Goal: Communication & Community: Ask a question

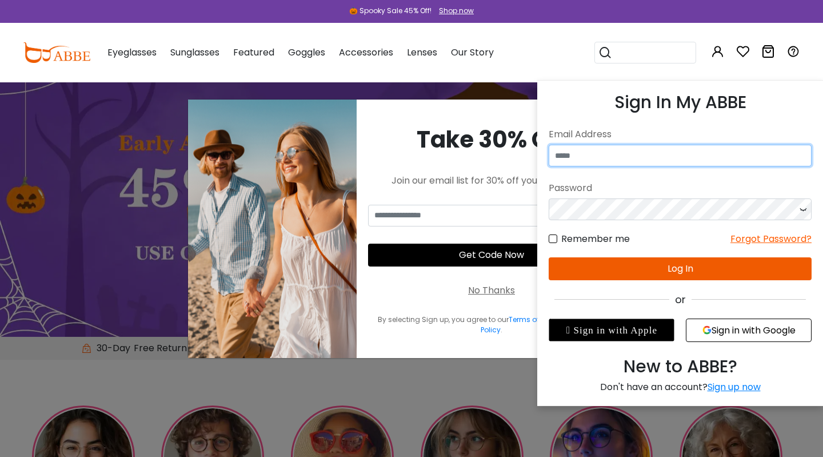
type input "**********"
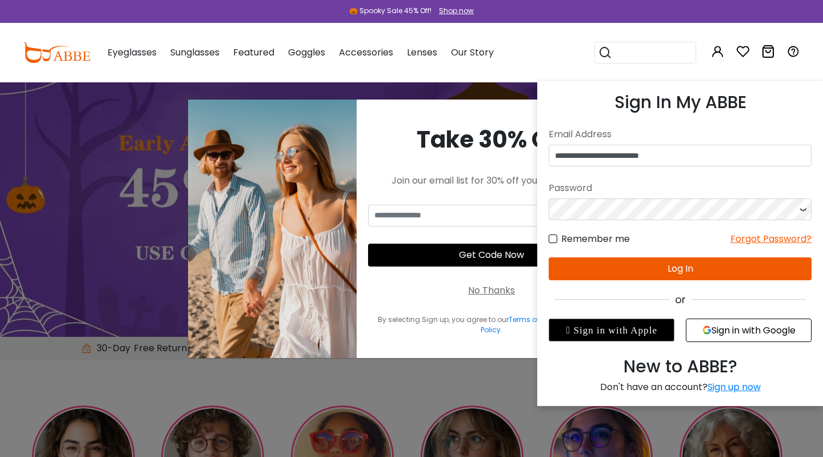
click at [804, 211] on icon at bounding box center [802, 209] width 11 height 22
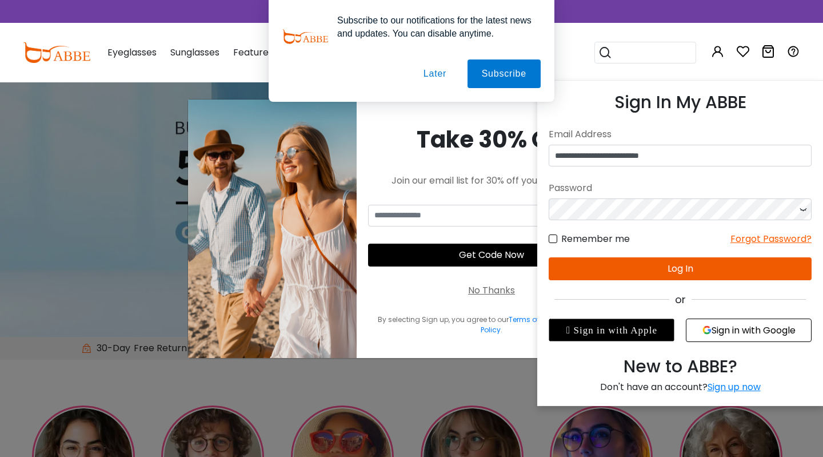
click at [804, 211] on icon at bounding box center [802, 209] width 11 height 22
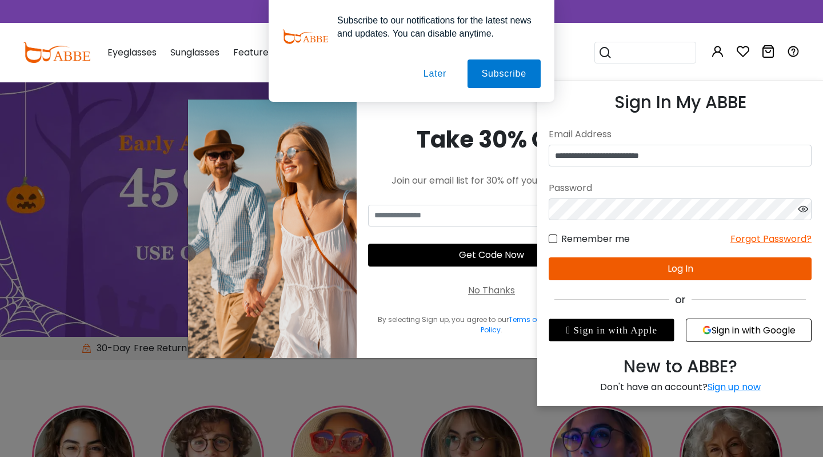
click at [704, 265] on button "Log In" at bounding box center [680, 268] width 263 height 23
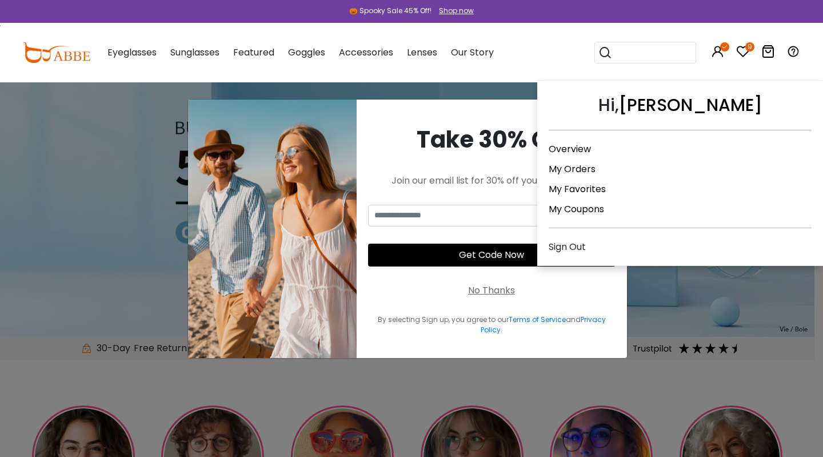
click at [720, 52] on icon at bounding box center [718, 52] width 14 height 14
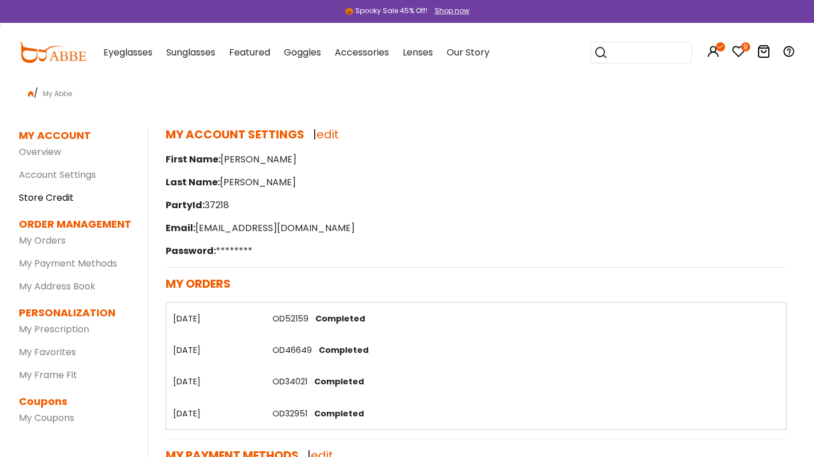
click at [45, 194] on link "Store Credit" at bounding box center [46, 197] width 55 height 13
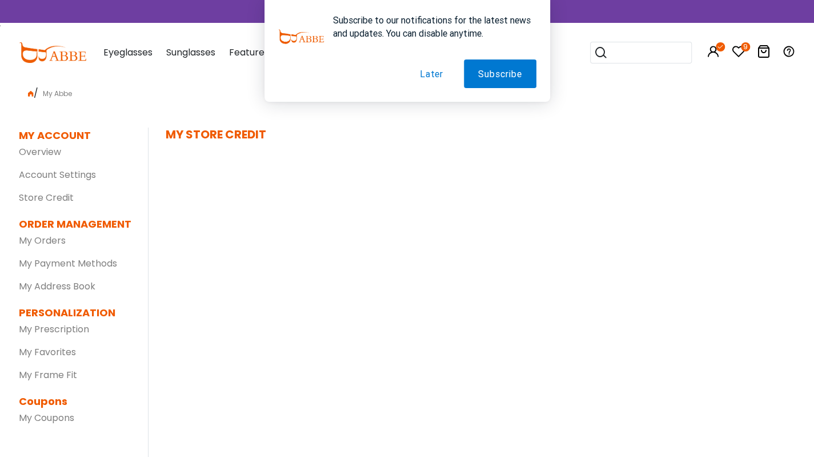
click at [428, 74] on button "Later" at bounding box center [432, 73] width 52 height 29
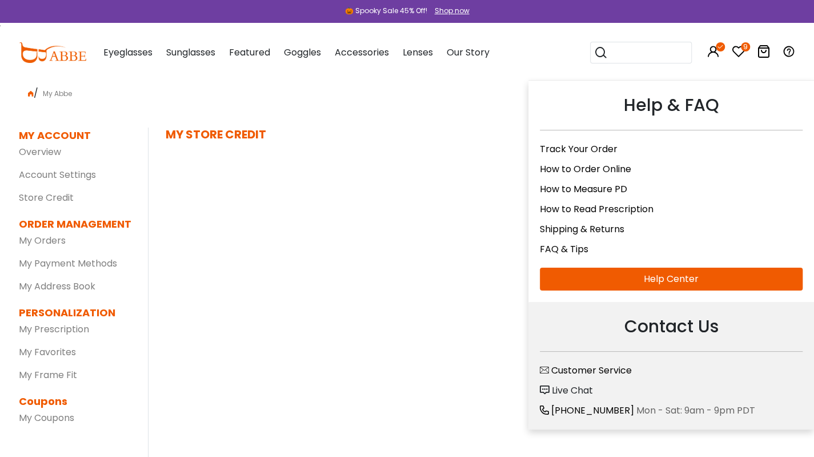
click at [562, 384] on span "Live Chat" at bounding box center [572, 390] width 41 height 13
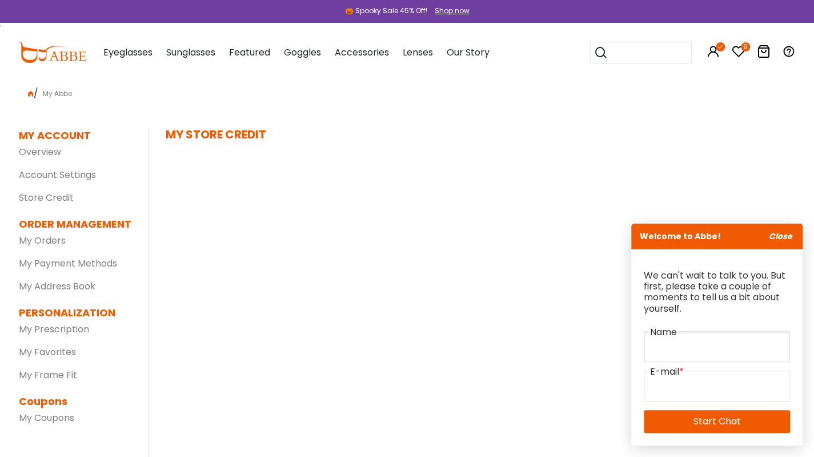
click at [684, 354] on input "text" at bounding box center [717, 346] width 146 height 31
type input "**********"
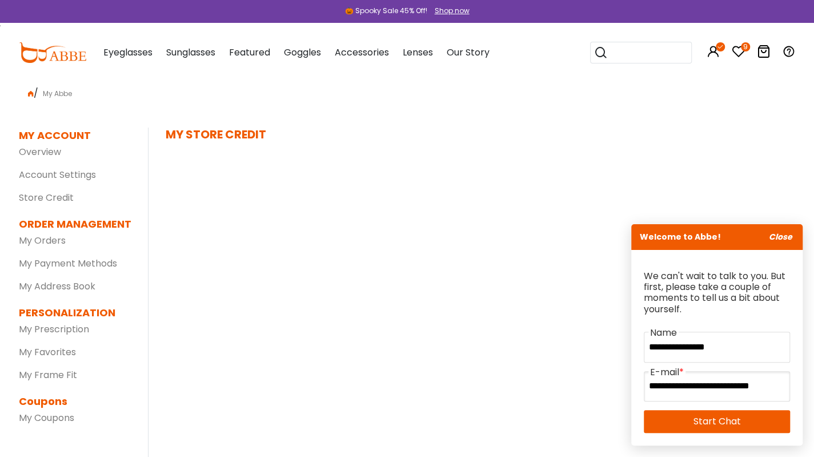
scroll to position [0, 23]
type input "**********"
click at [700, 422] on link "Start Chat" at bounding box center [717, 421] width 146 height 23
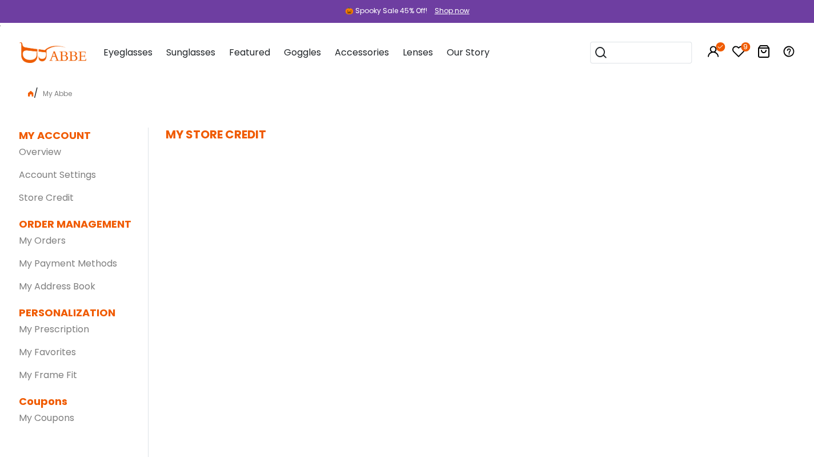
click at [301, 107] on img at bounding box center [271, 141] width 125 height 103
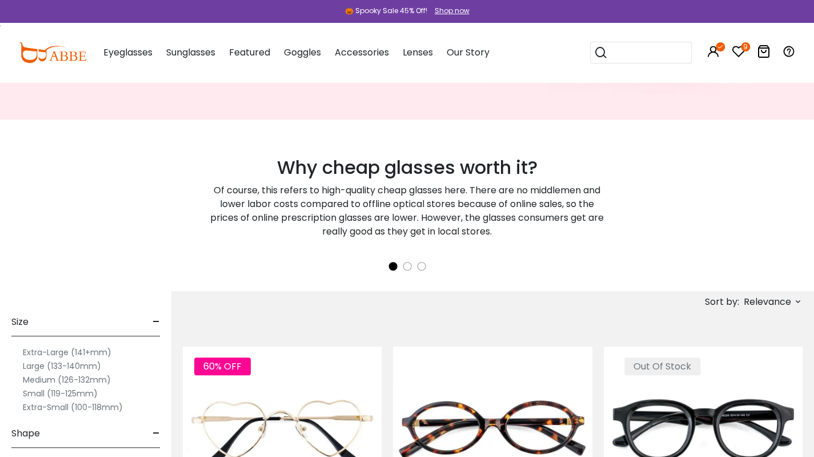
scroll to position [70, 0]
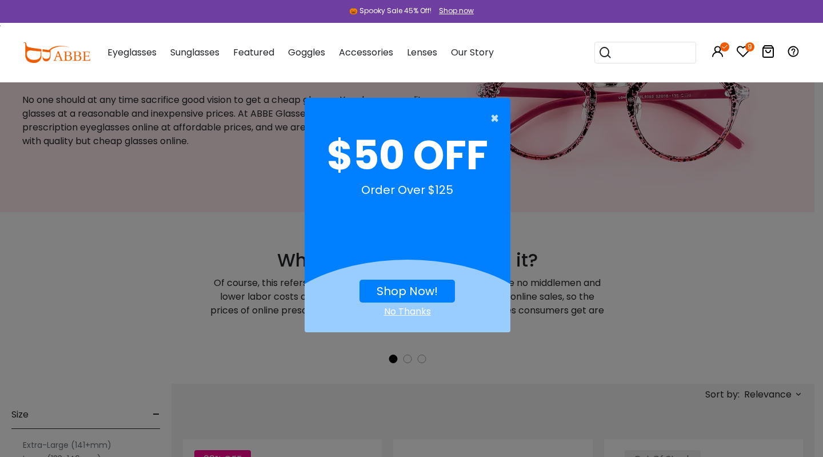
click at [504, 109] on span "×" at bounding box center [497, 118] width 14 height 23
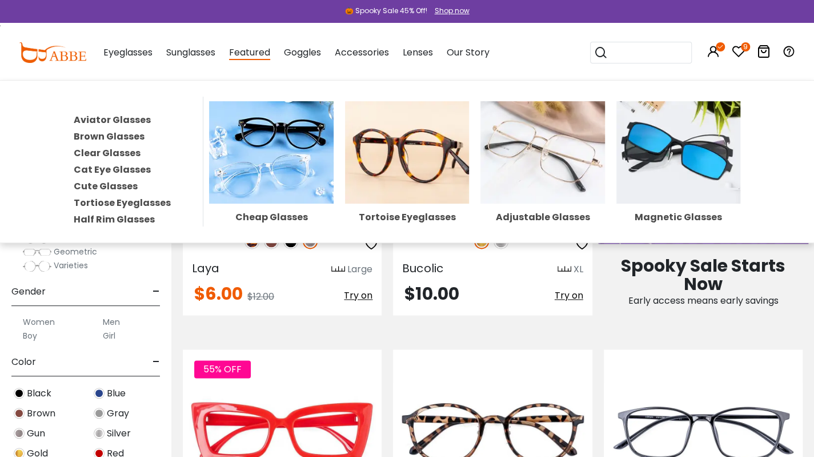
scroll to position [753, 0]
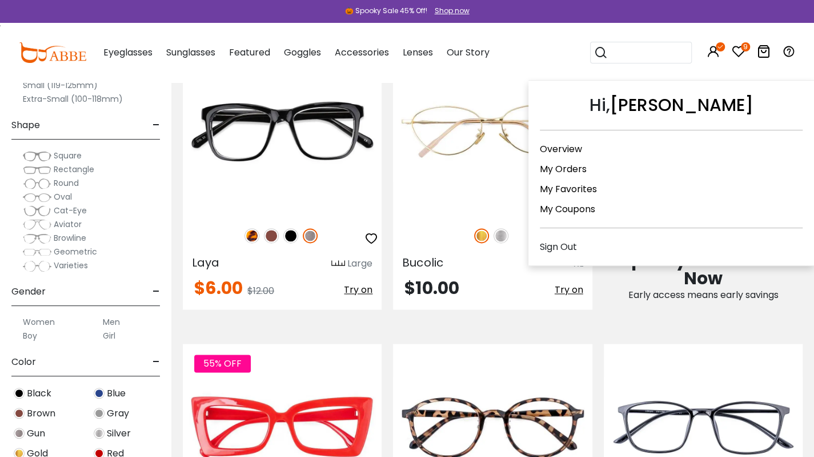
click at [718, 48] on icon at bounding box center [720, 46] width 9 height 9
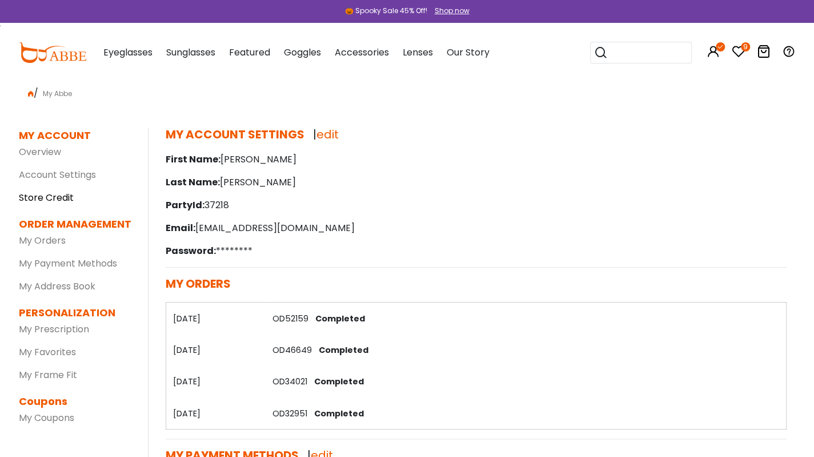
click at [32, 199] on link "Store Credit" at bounding box center [46, 197] width 55 height 13
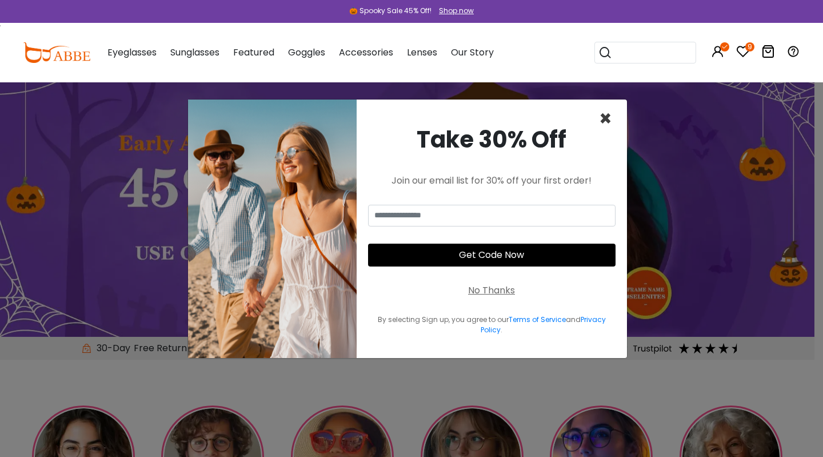
click at [610, 121] on span "×" at bounding box center [605, 118] width 13 height 29
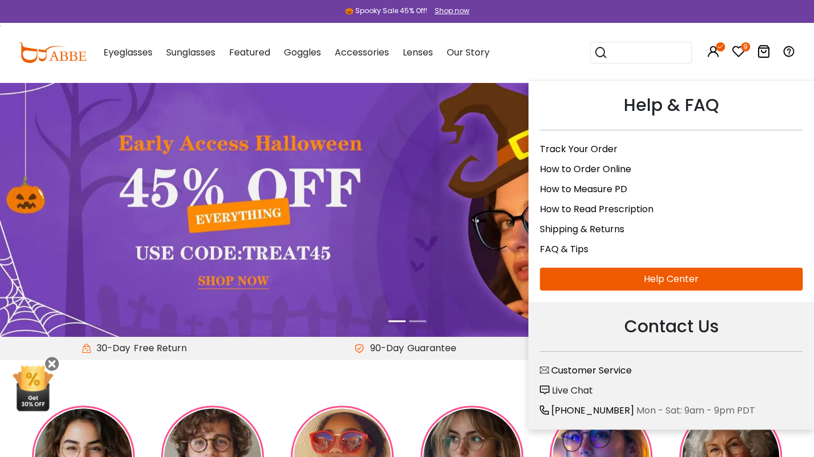
click at [789, 53] on icon at bounding box center [789, 52] width 14 height 14
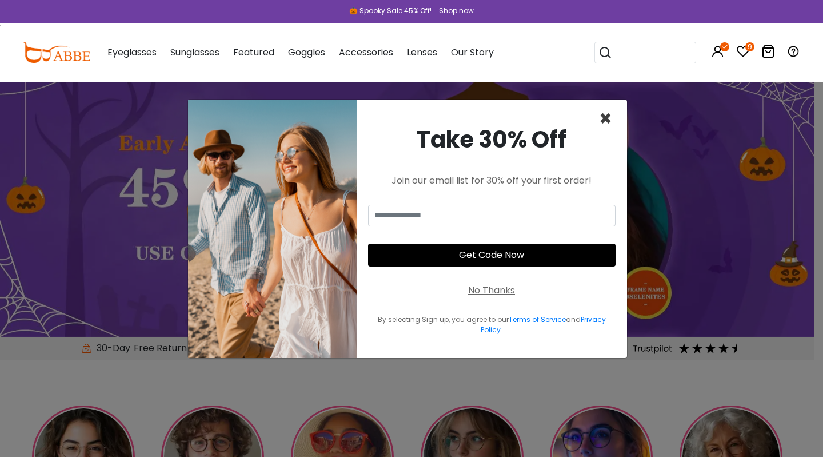
click at [604, 122] on span "×" at bounding box center [605, 118] width 13 height 29
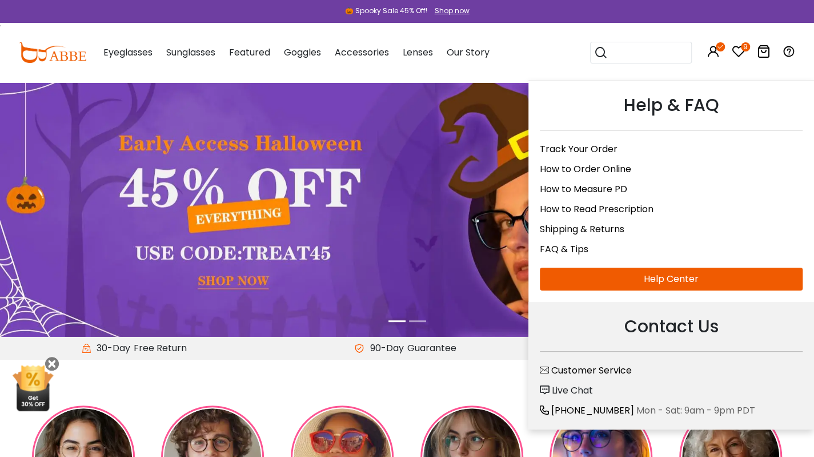
click at [788, 52] on icon at bounding box center [789, 52] width 14 height 14
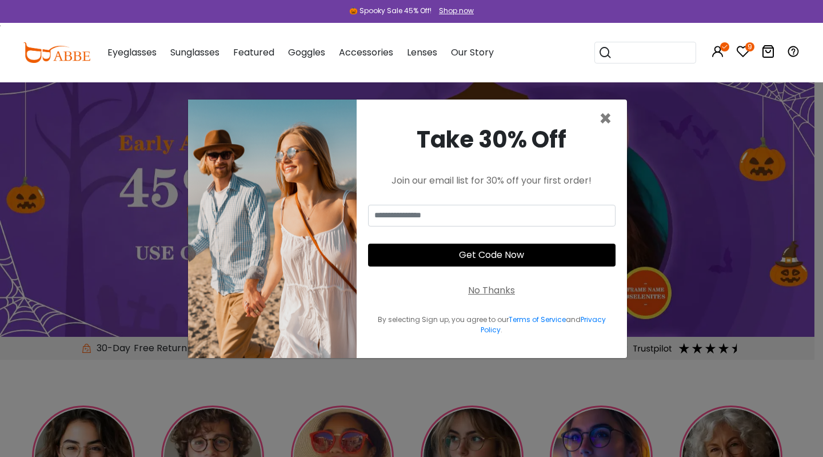
click at [800, 48] on div "9 0 Eyeglasses Women's Eyeglasses" at bounding box center [411, 52] width 823 height 59
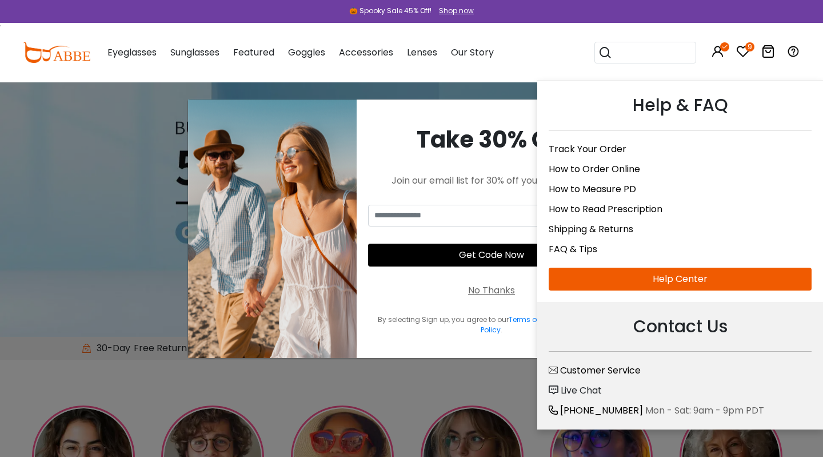
click at [577, 384] on span "Live Chat" at bounding box center [581, 390] width 41 height 13
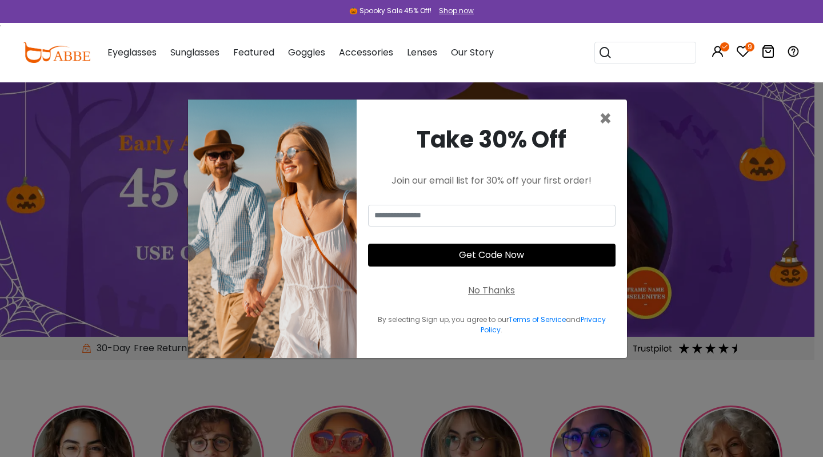
click at [749, 45] on icon "9" at bounding box center [749, 46] width 9 height 9
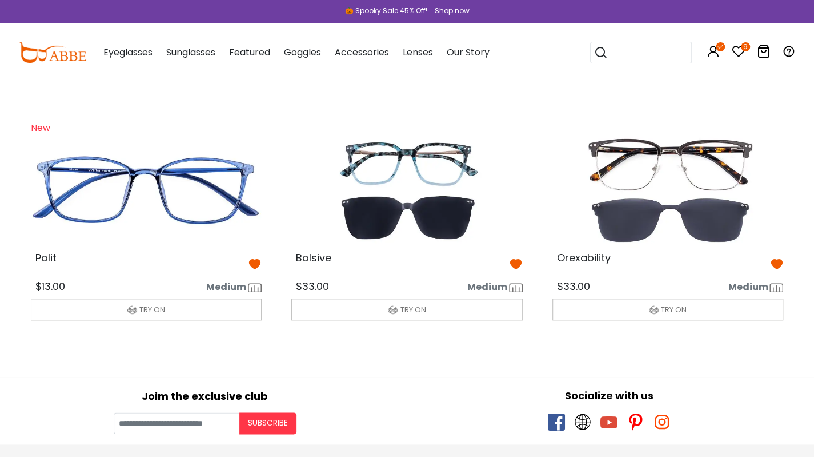
scroll to position [544, 0]
click at [780, 263] on icon at bounding box center [777, 264] width 14 height 14
click at [778, 260] on icon at bounding box center [777, 264] width 14 height 14
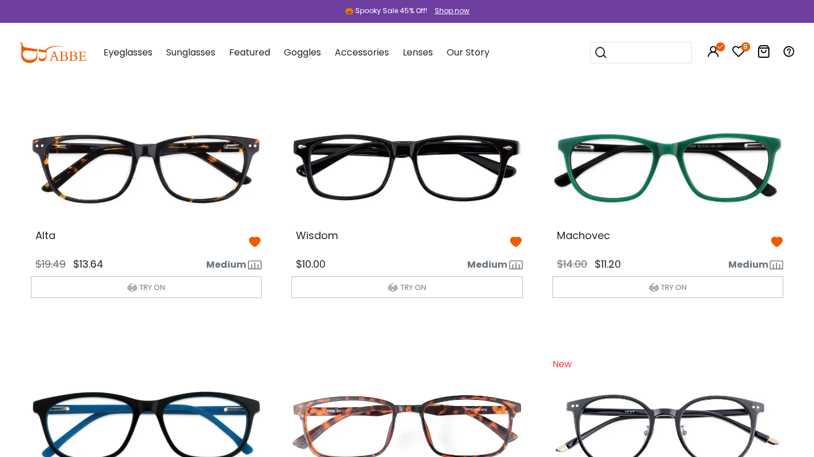
scroll to position [49, 0]
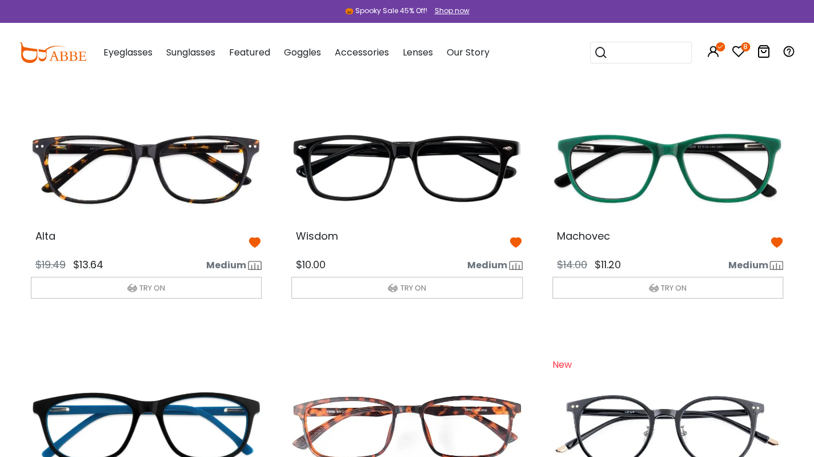
click at [786, 401] on img at bounding box center [669, 427] width 250 height 125
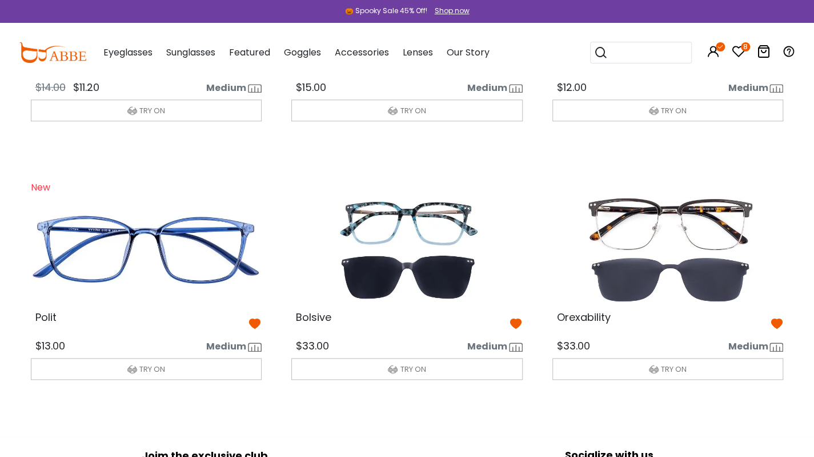
scroll to position [484, 0]
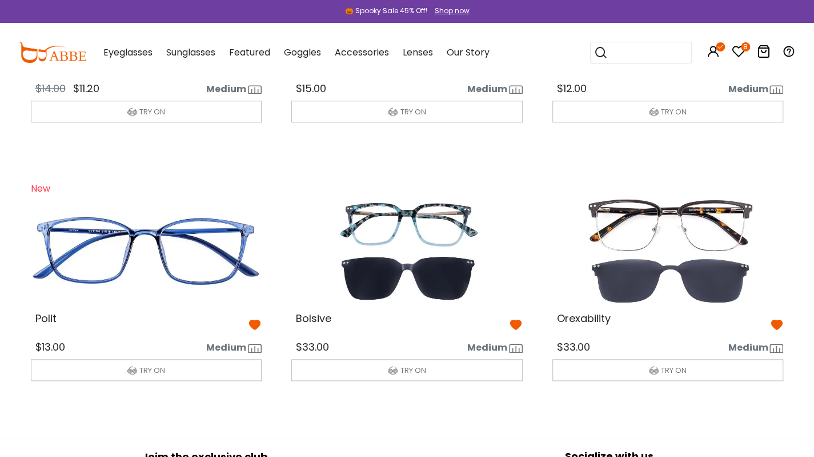
click at [515, 324] on icon at bounding box center [516, 325] width 14 height 14
click at [514, 323] on icon at bounding box center [516, 325] width 14 height 14
click at [777, 322] on icon at bounding box center [777, 325] width 14 height 14
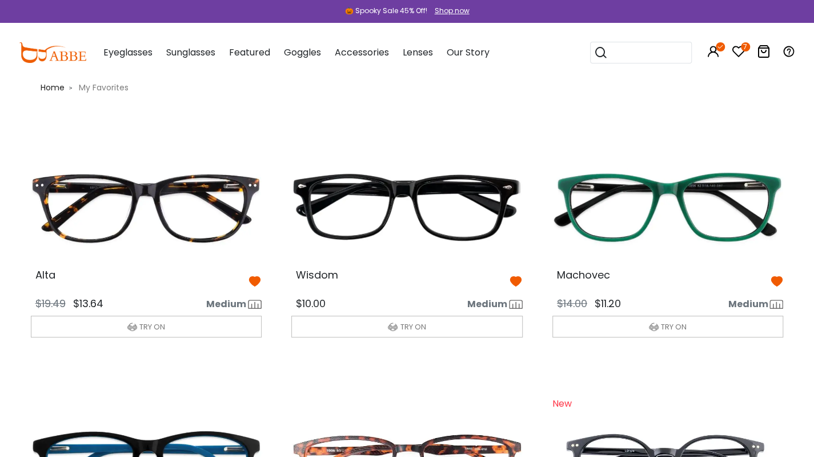
scroll to position [0, 0]
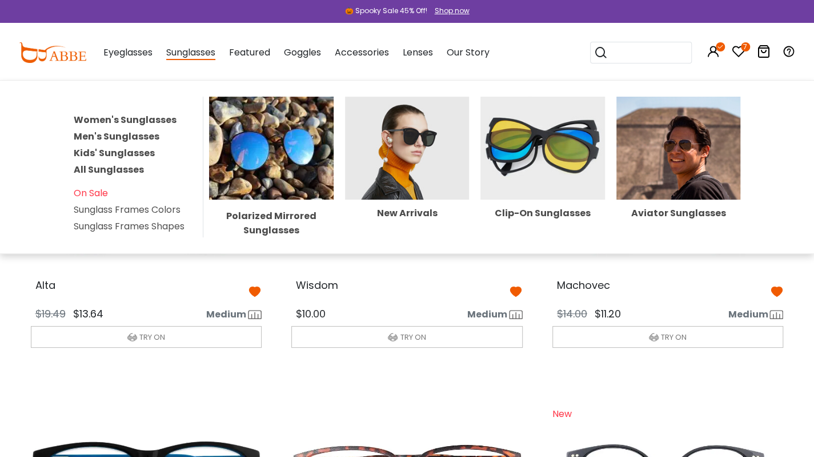
click at [533, 209] on div "Clip-On Sunglasses" at bounding box center [543, 213] width 125 height 9
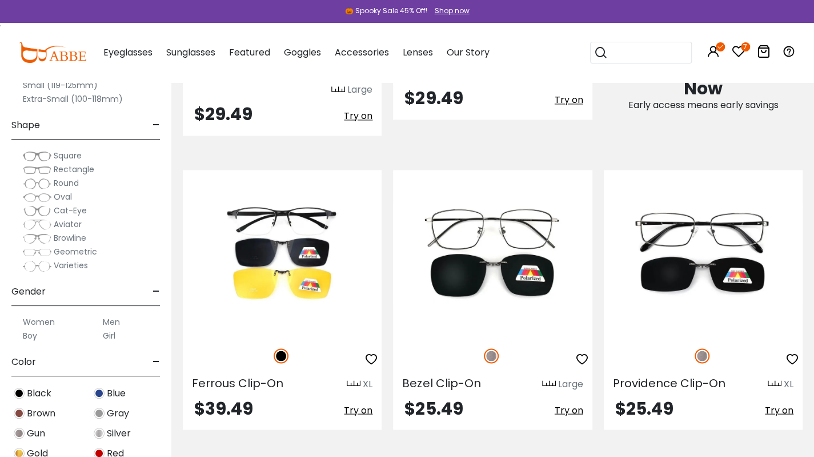
scroll to position [944, 0]
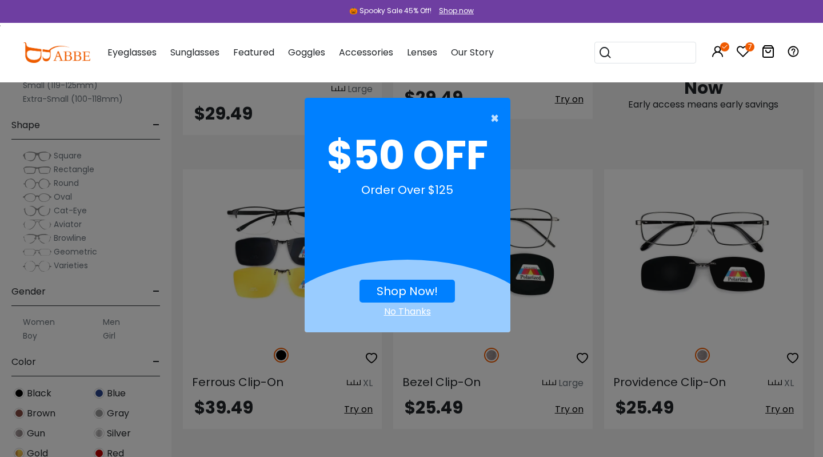
click at [491, 115] on span "×" at bounding box center [497, 118] width 14 height 23
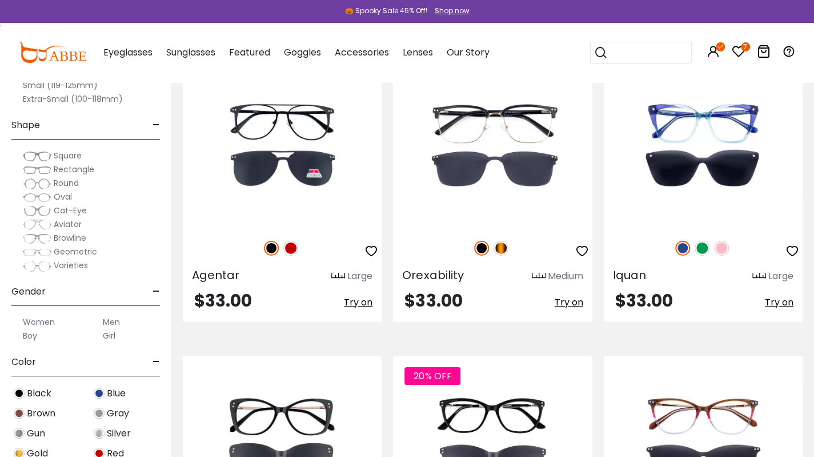
scroll to position [1933, 0]
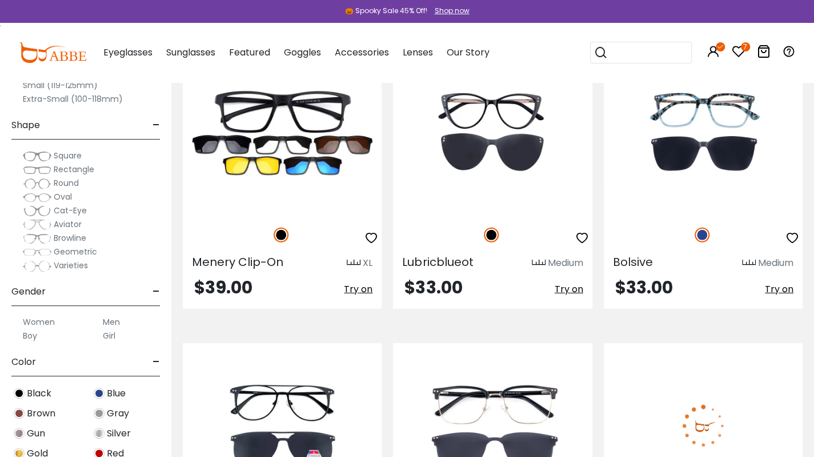
click at [785, 455] on img at bounding box center [703, 426] width 199 height 166
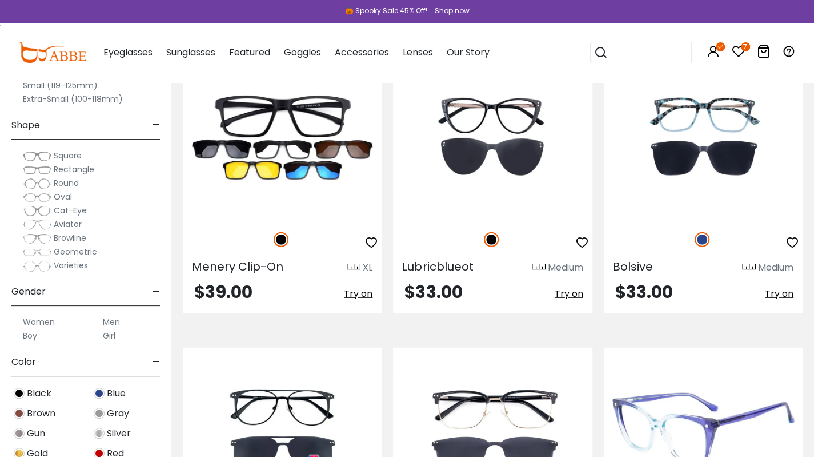
scroll to position [1605, 0]
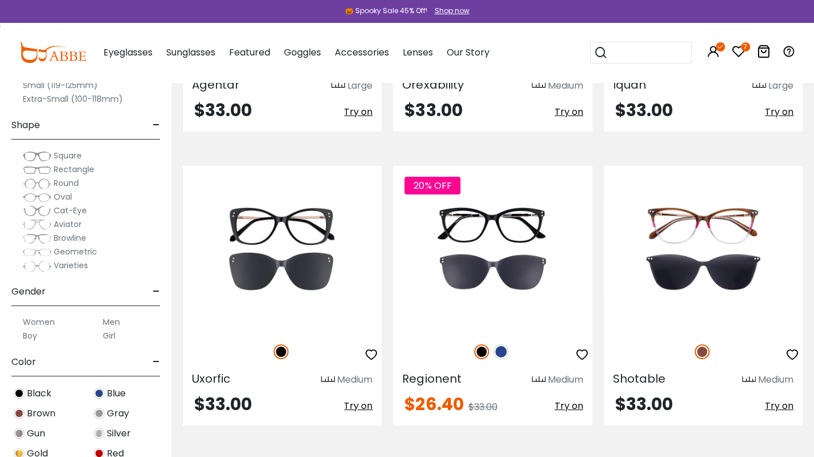
scroll to position [2123, 0]
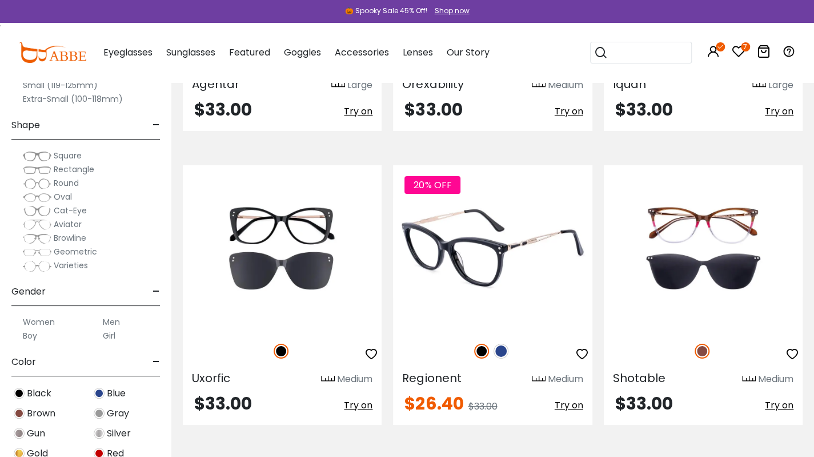
click at [504, 344] on img at bounding box center [501, 351] width 15 height 15
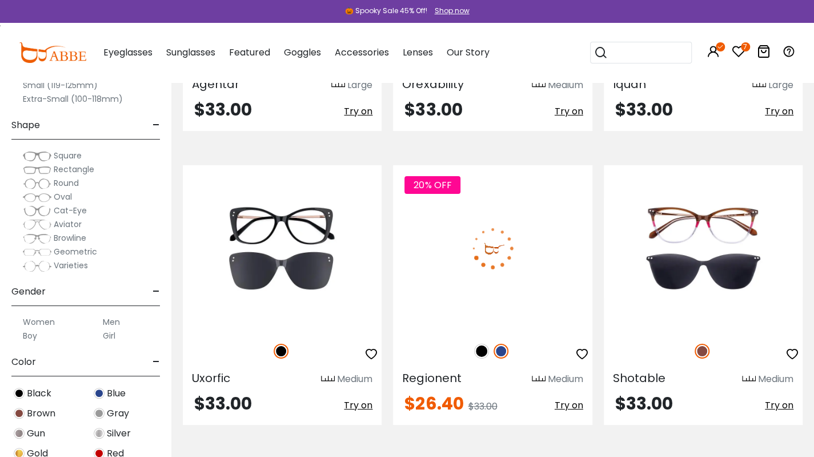
click at [504, 344] on img at bounding box center [501, 351] width 15 height 15
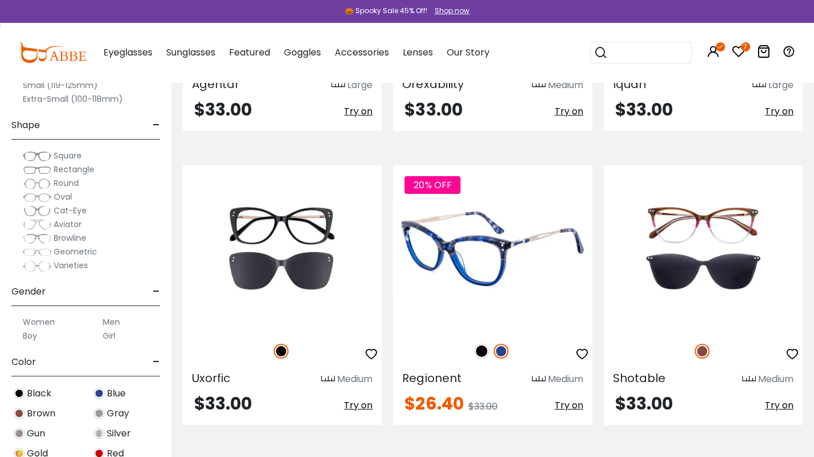
click at [583, 347] on icon "button" at bounding box center [583, 354] width 14 height 14
click at [485, 344] on img at bounding box center [481, 351] width 15 height 15
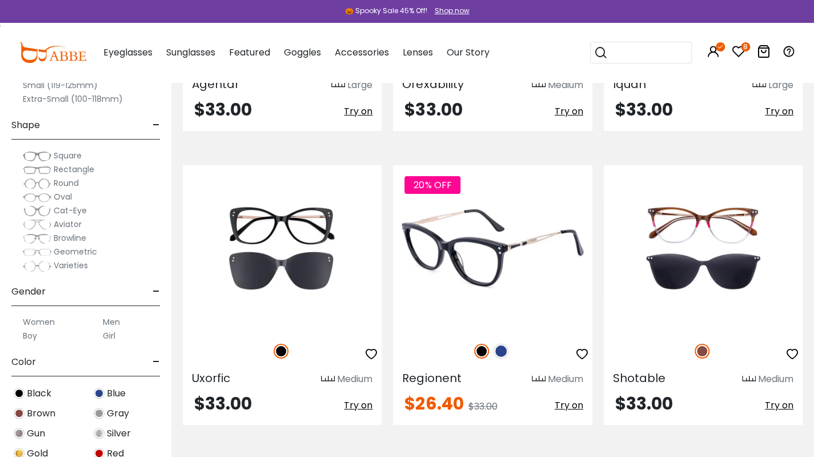
click at [485, 344] on img at bounding box center [481, 351] width 15 height 15
click at [583, 347] on icon "button" at bounding box center [583, 354] width 14 height 14
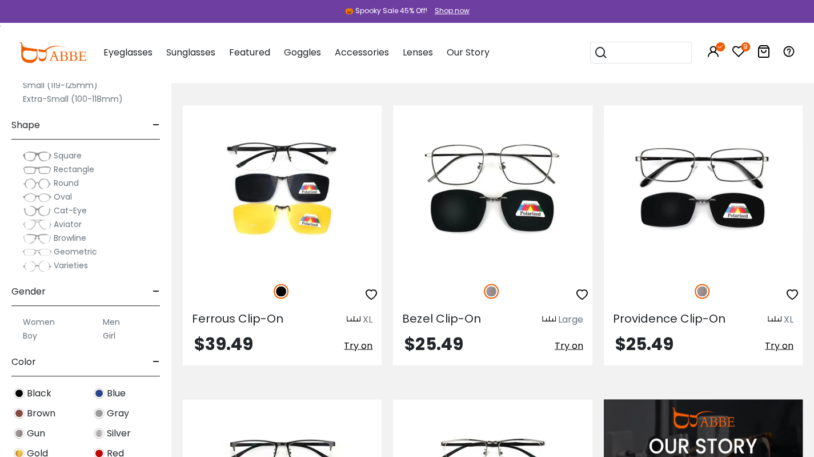
scroll to position [1004, 0]
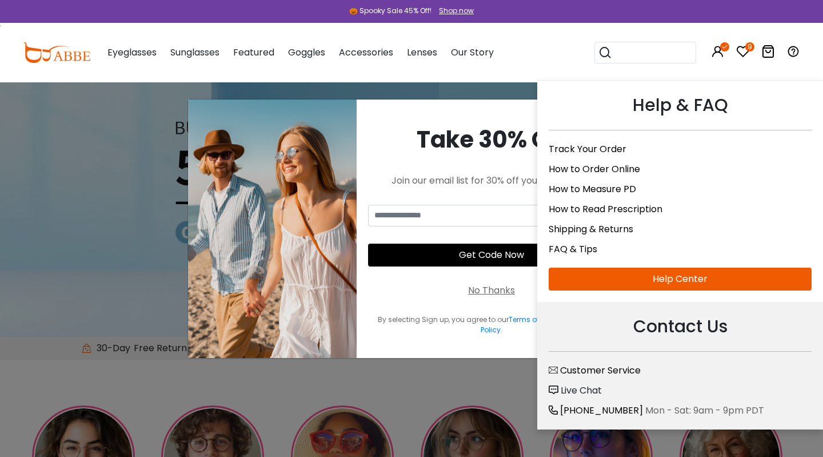
click at [583, 385] on span "Live Chat" at bounding box center [581, 390] width 41 height 13
